Goal: Task Accomplishment & Management: Use online tool/utility

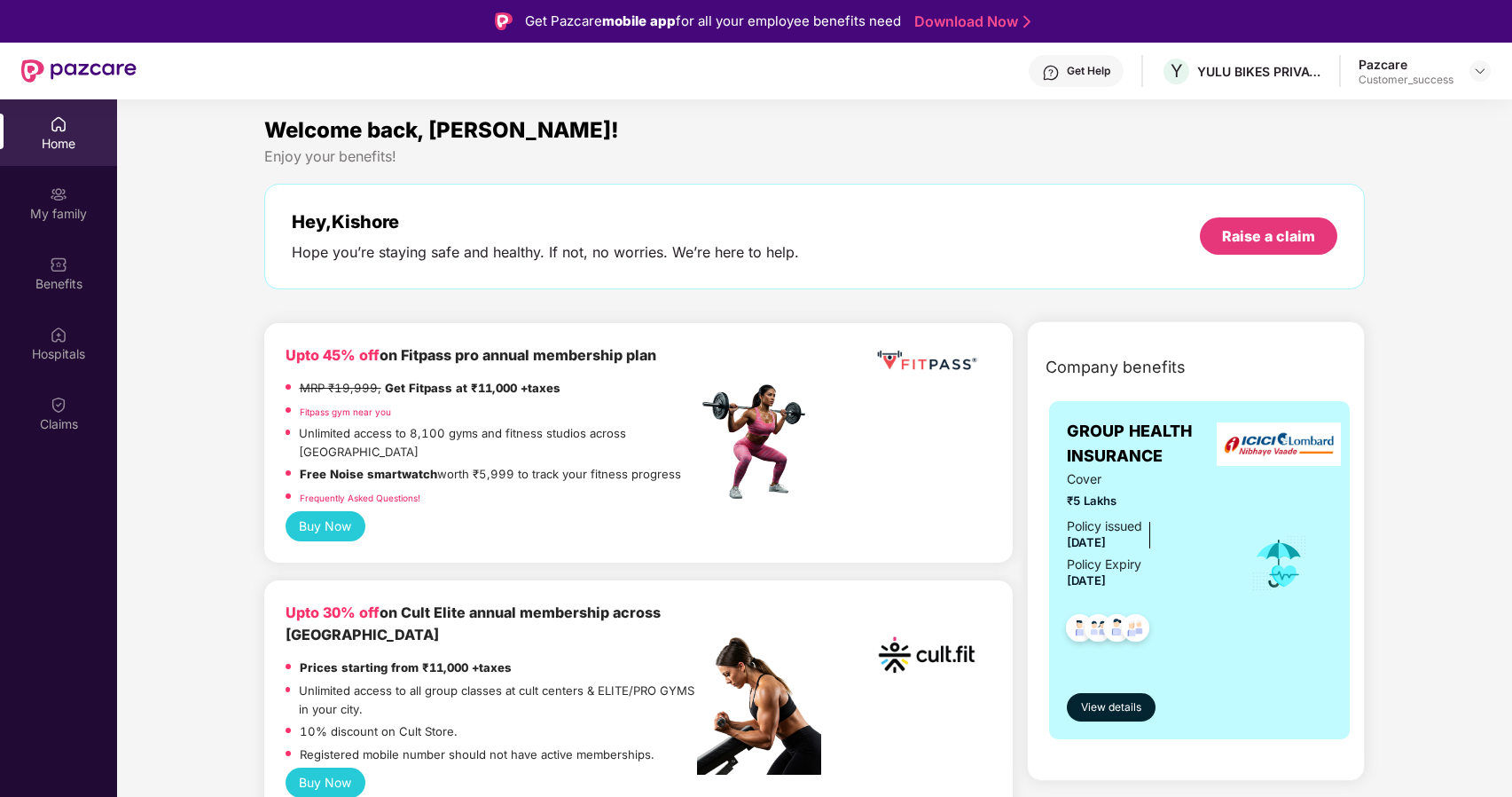
scroll to position [99, 0]
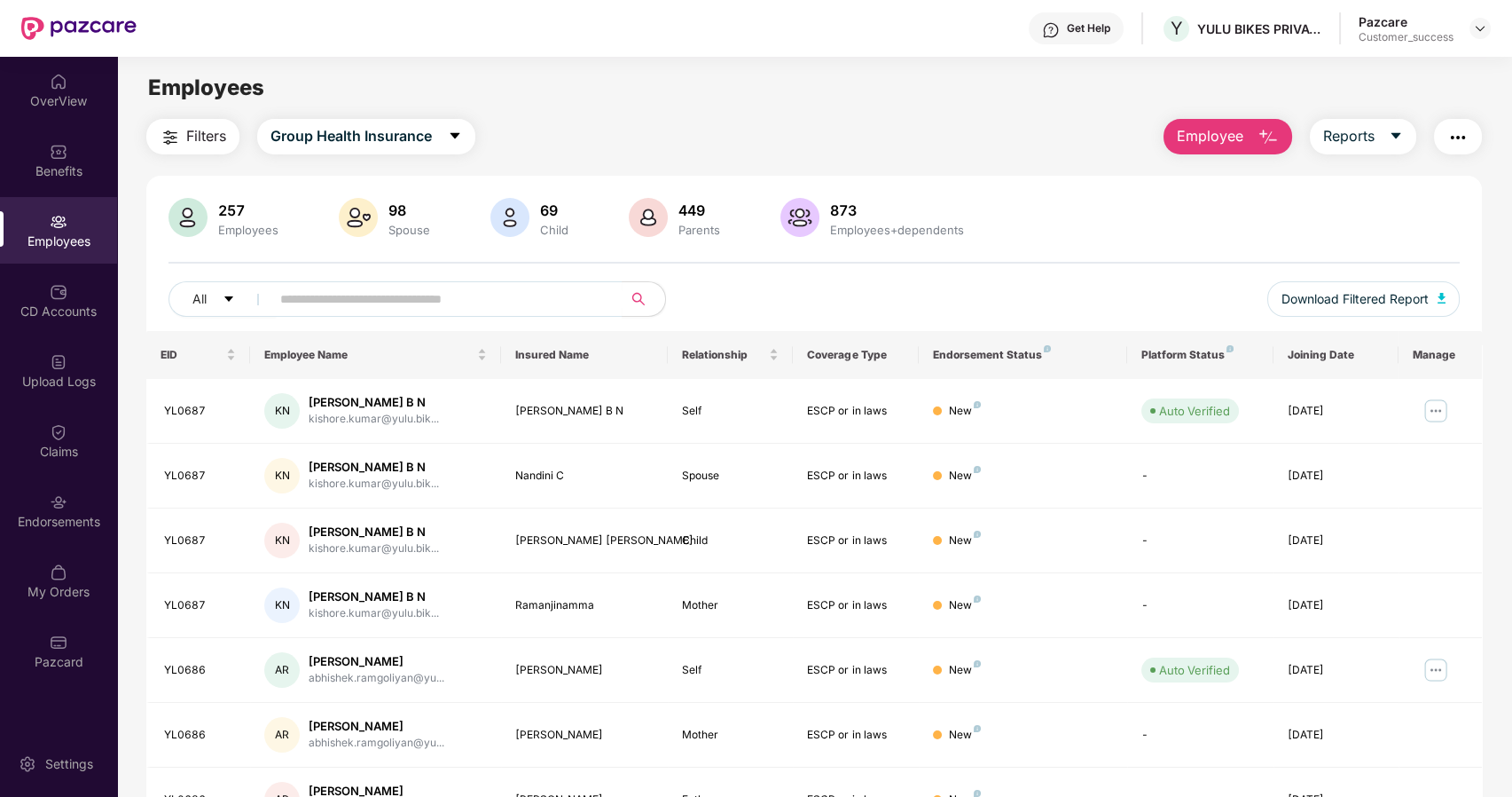
click at [1494, 24] on header "Get Help Y YULU BIKES PRIVATE LIMITED Pazcare Customer_success" at bounding box center [756, 28] width 1512 height 57
click at [1483, 26] on img at bounding box center [1480, 28] width 14 height 14
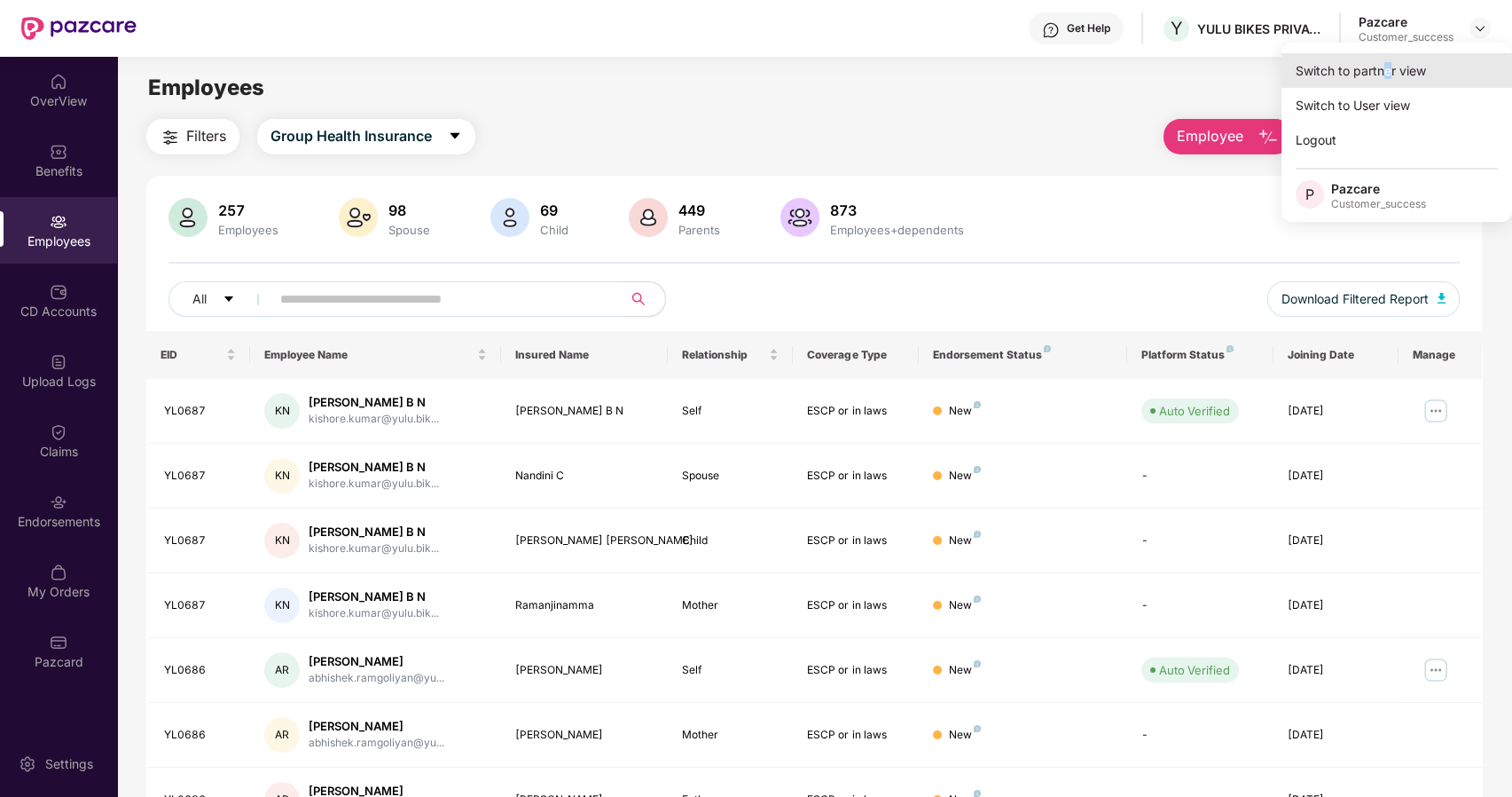
click at [1386, 76] on div "Switch to partner view" at bounding box center [1397, 71] width 230 height 35
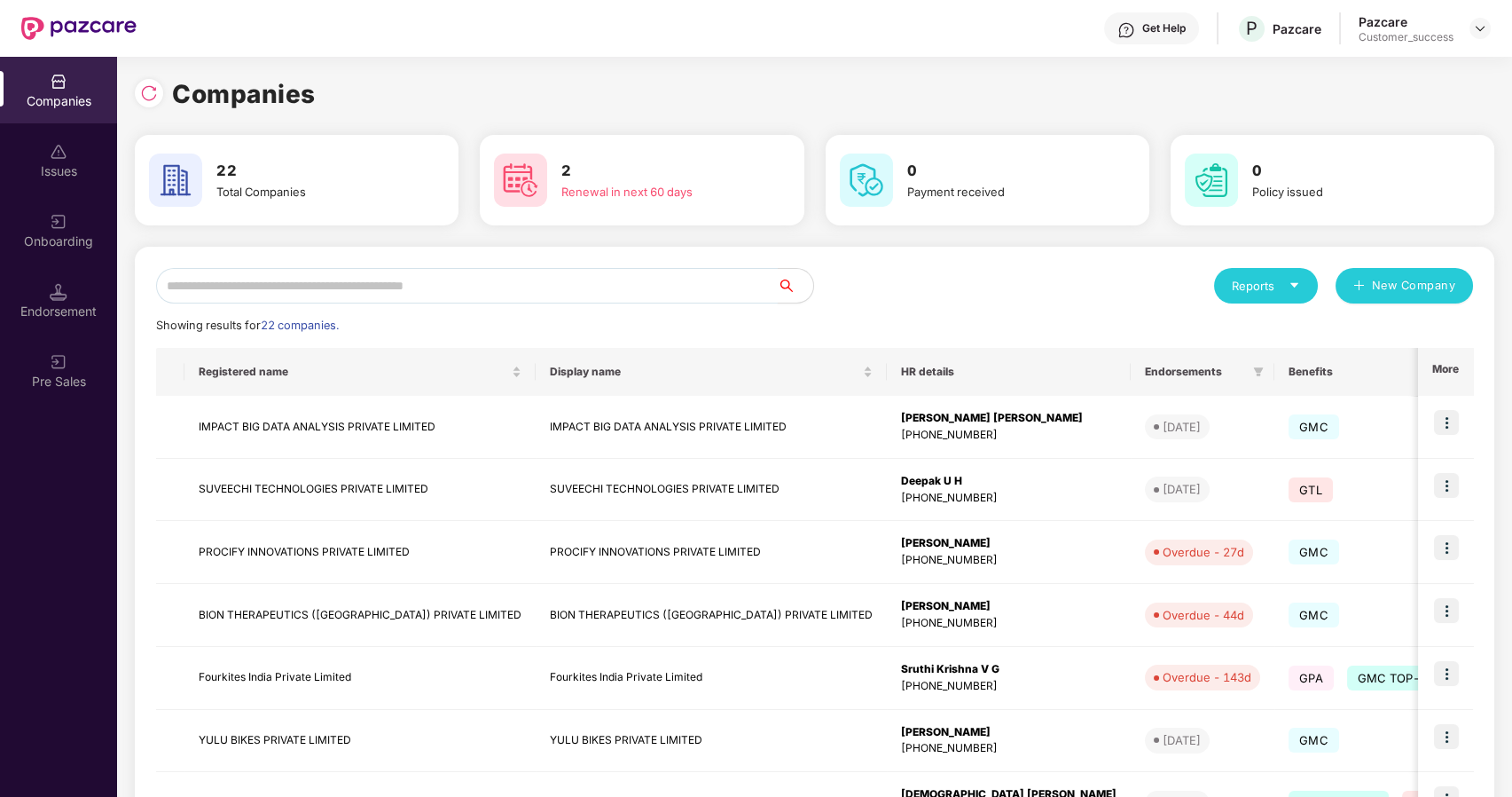
click at [421, 295] on input "text" at bounding box center [467, 286] width 622 height 36
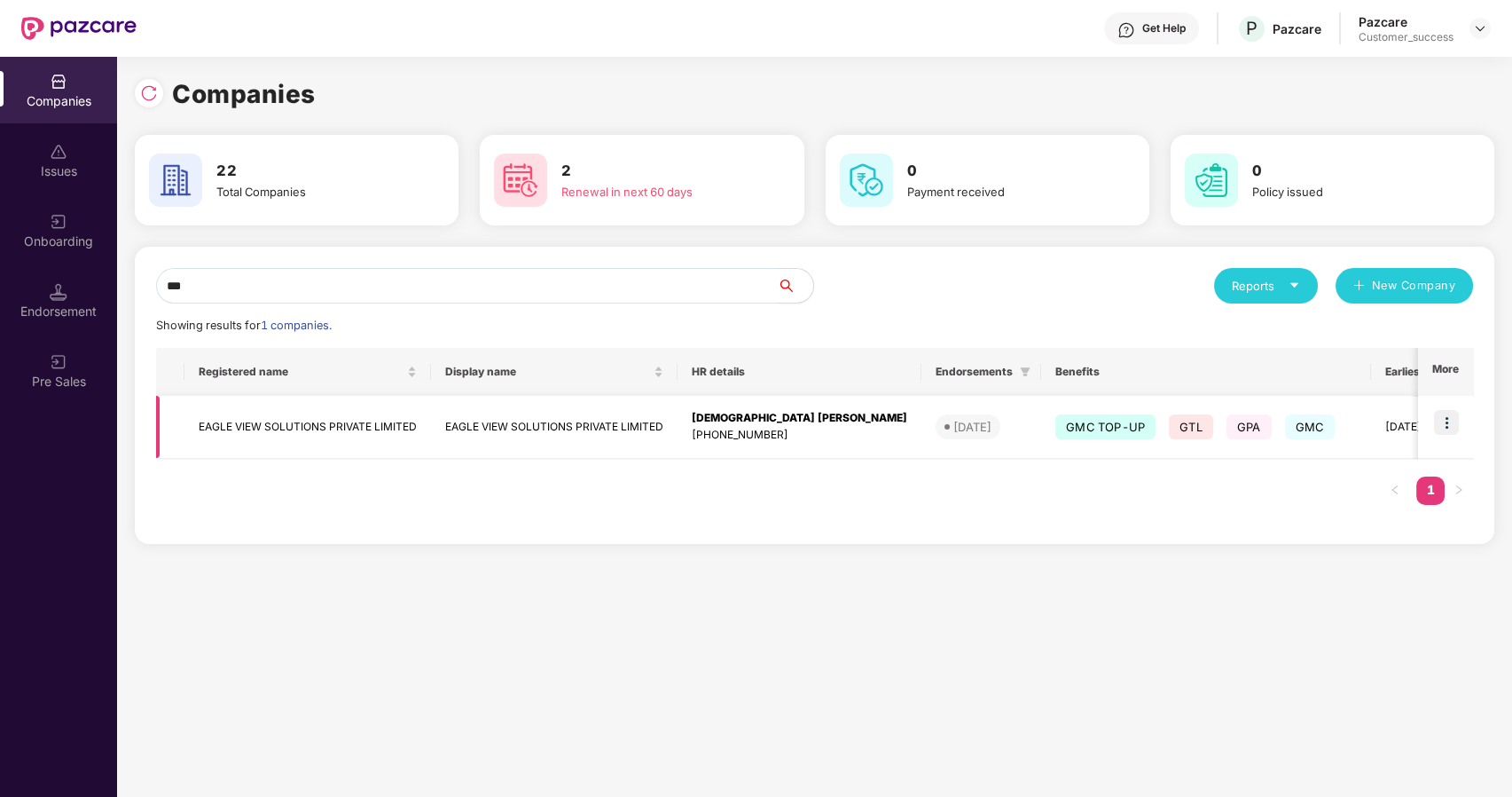
type input "***"
click at [1454, 422] on img at bounding box center [1445, 421] width 25 height 25
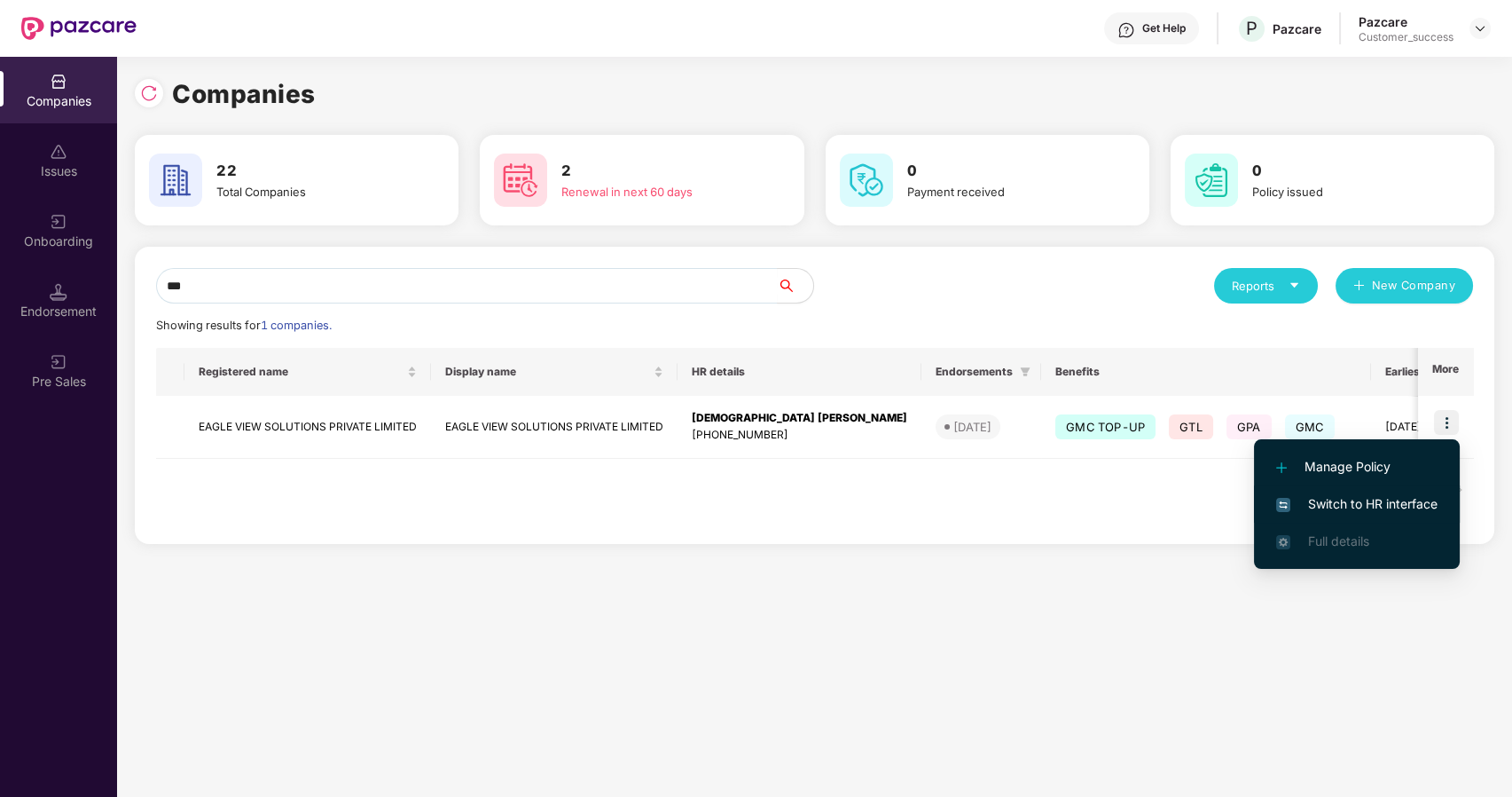
click at [1319, 505] on span "Switch to HR interface" at bounding box center [1357, 504] width 161 height 20
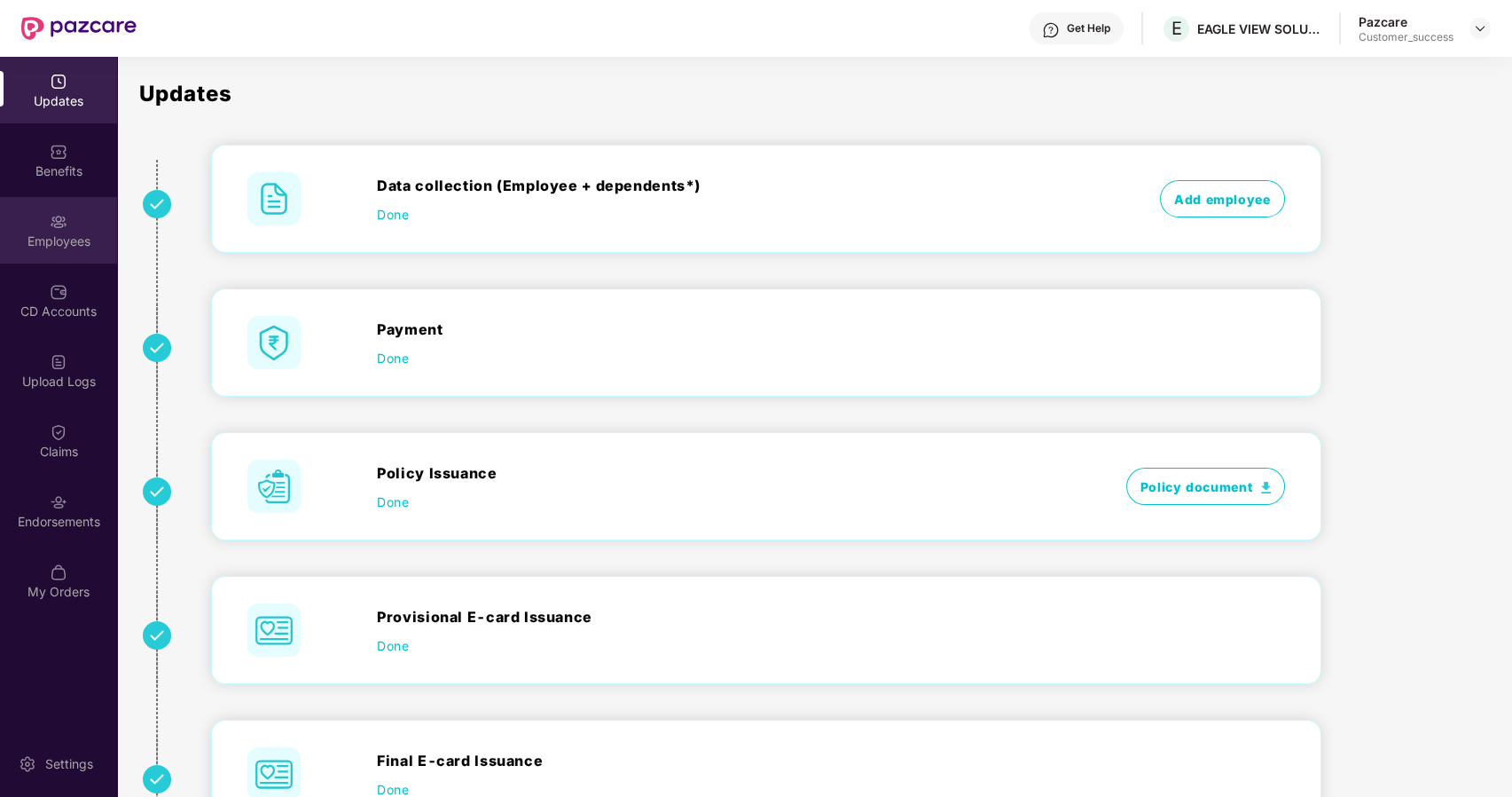
click at [39, 222] on div "Employees" at bounding box center [59, 230] width 117 height 67
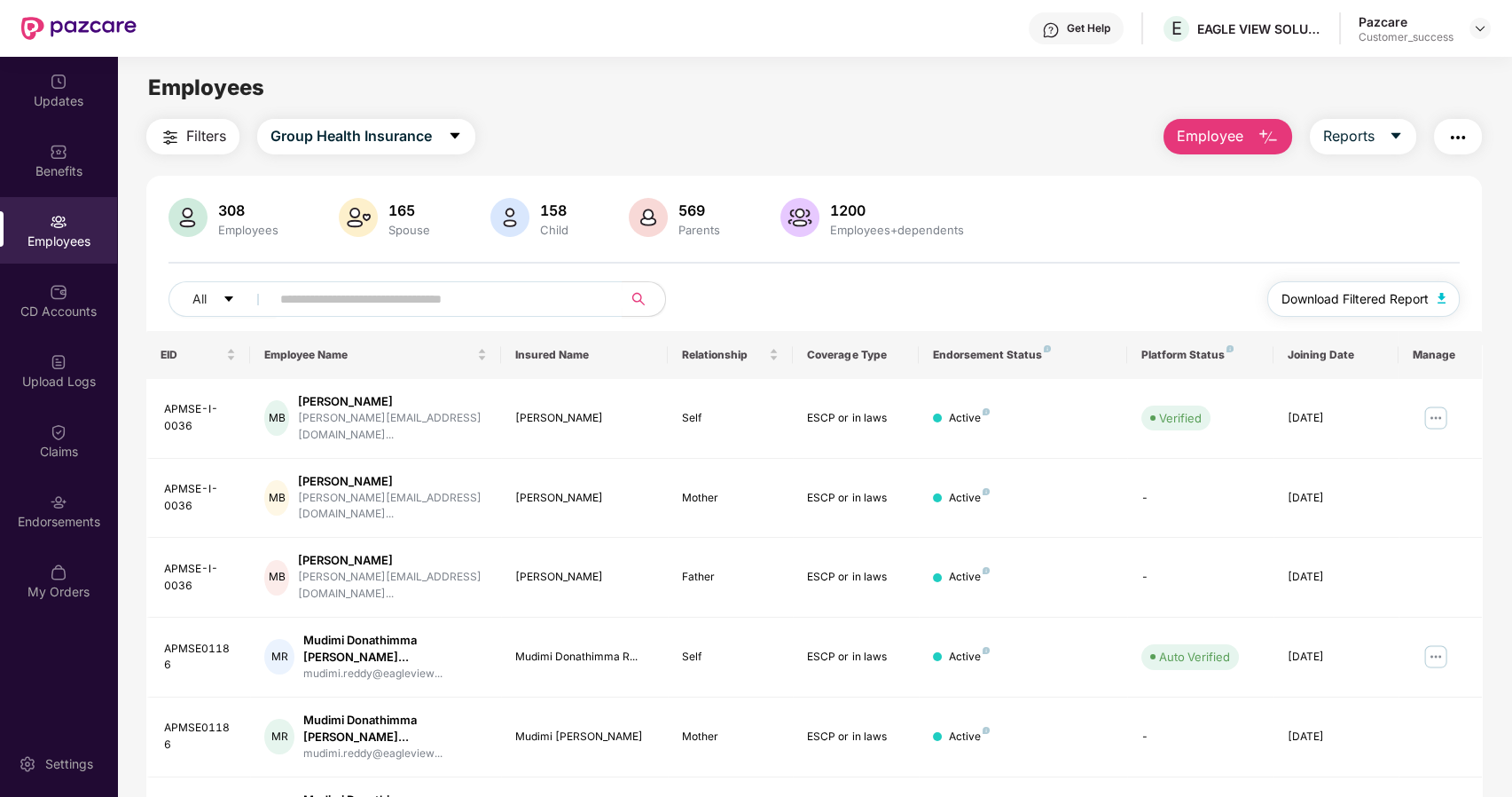
click at [1377, 302] on span "Download Filtered Report" at bounding box center [1355, 299] width 147 height 20
